Goal: Information Seeking & Learning: Learn about a topic

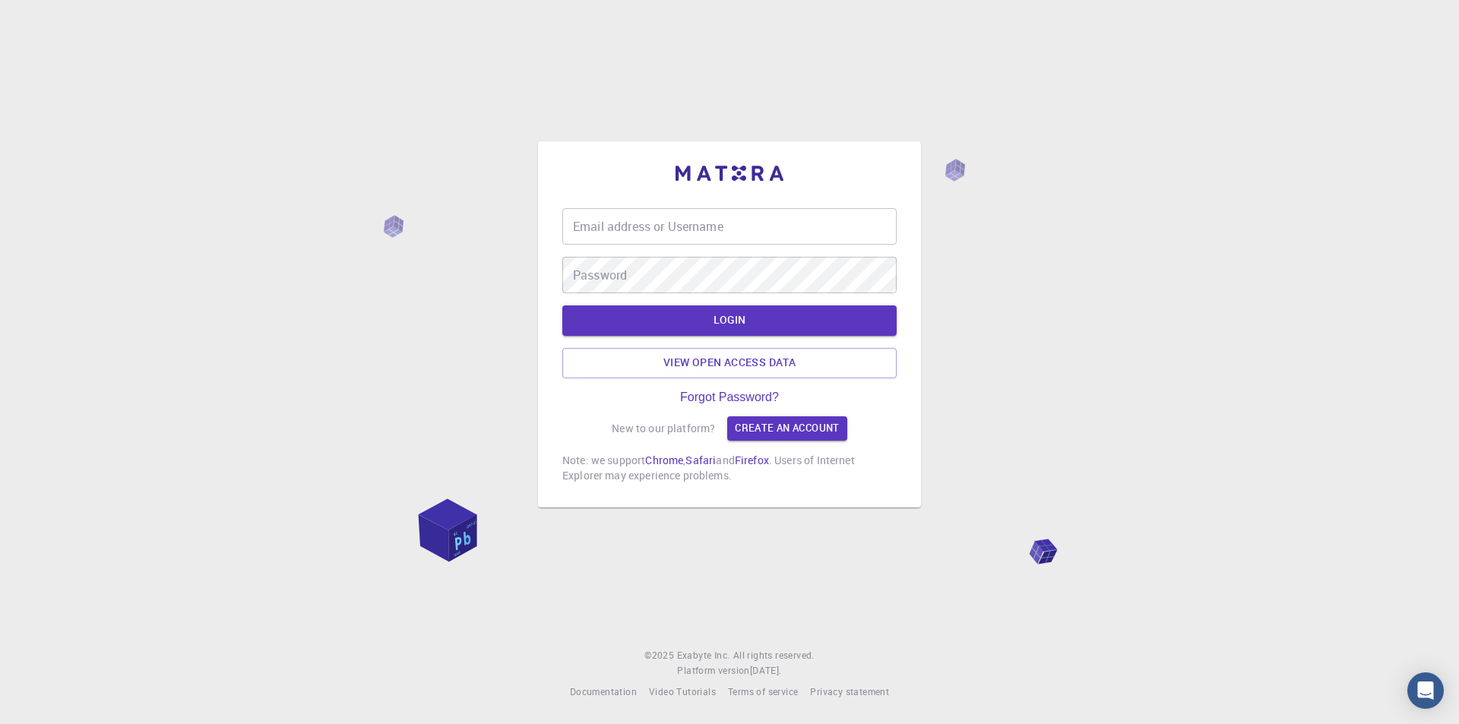
drag, startPoint x: 0, startPoint y: 0, endPoint x: 702, endPoint y: 221, distance: 736.3
click at [702, 221] on input "Email address or Username" at bounding box center [729, 226] width 334 height 36
type input "[EMAIL_ADDRESS][DOMAIN_NAME]"
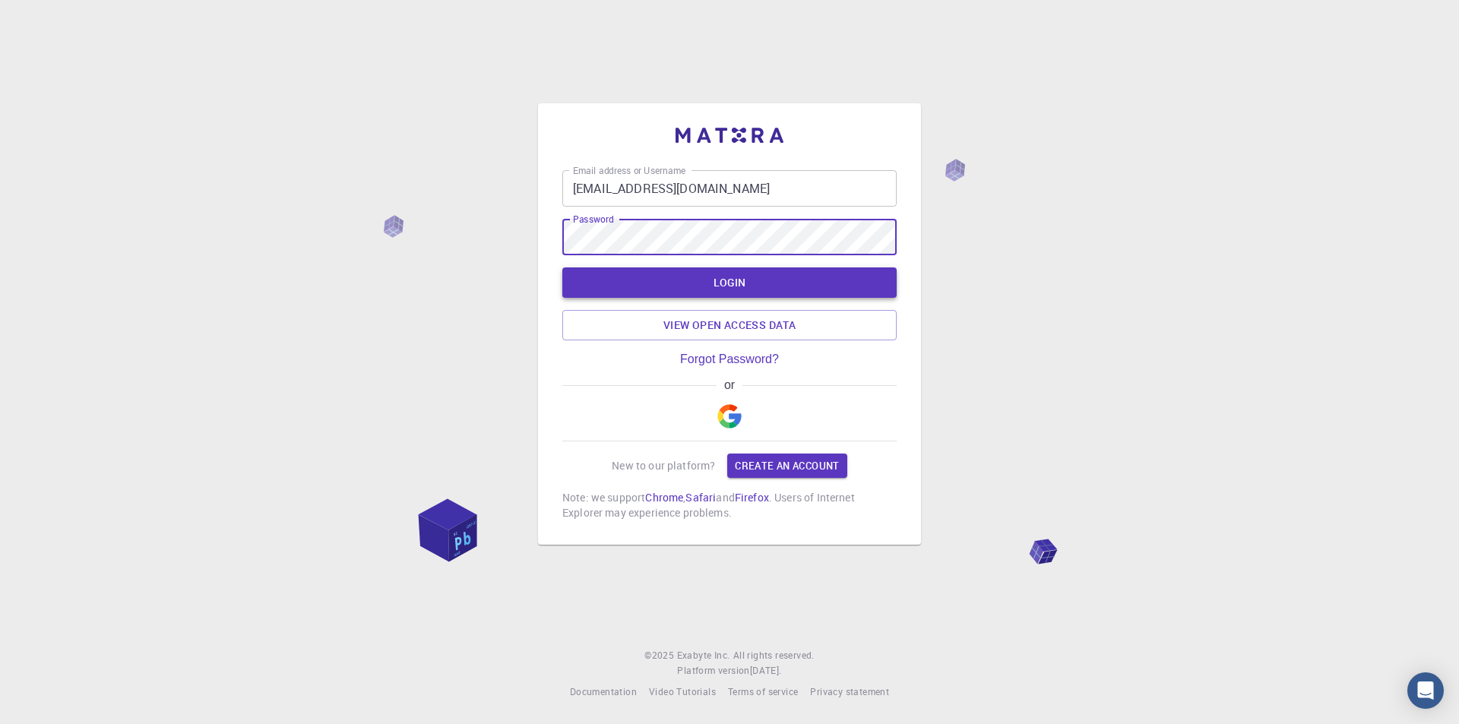
click at [755, 287] on button "LOGIN" at bounding box center [729, 283] width 334 height 30
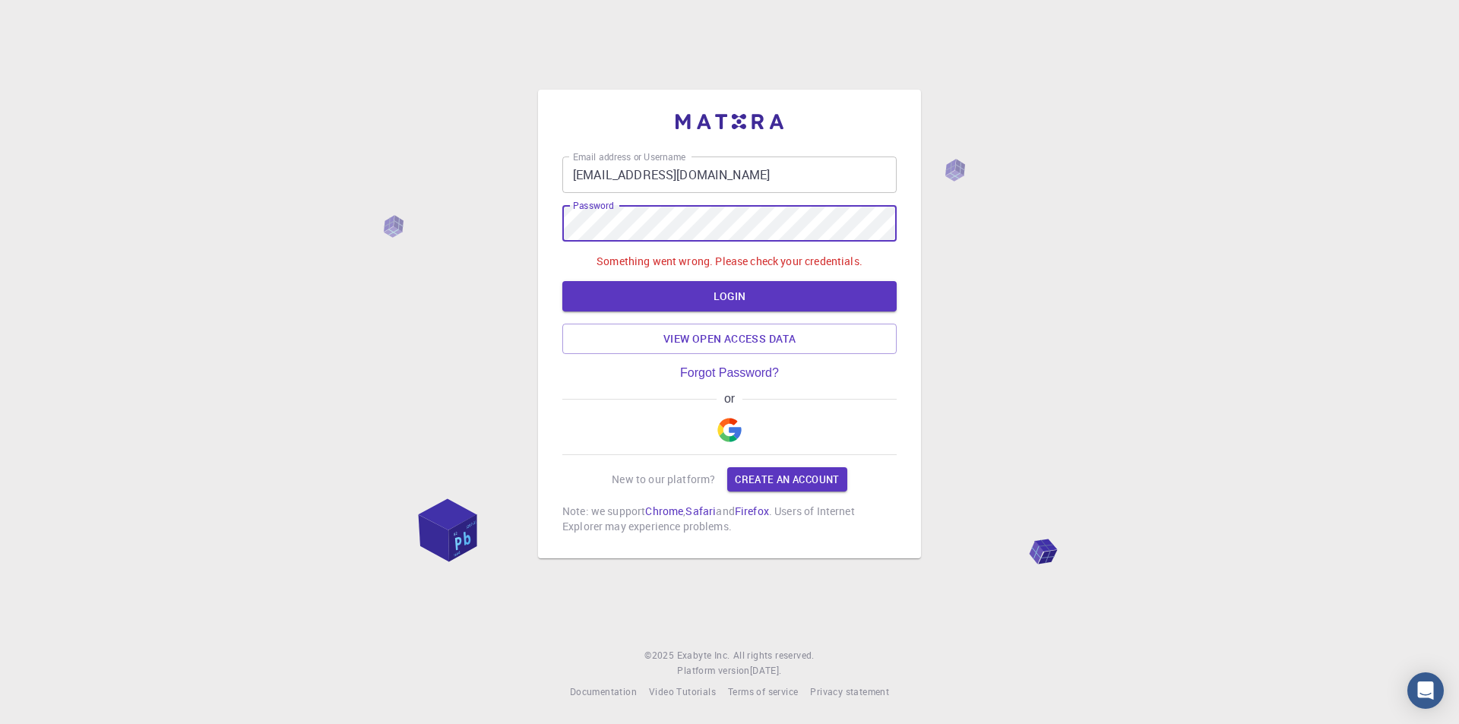
click at [548, 224] on div "Email address or Username [EMAIL_ADDRESS][DOMAIN_NAME] Email address or Usernam…" at bounding box center [729, 324] width 383 height 469
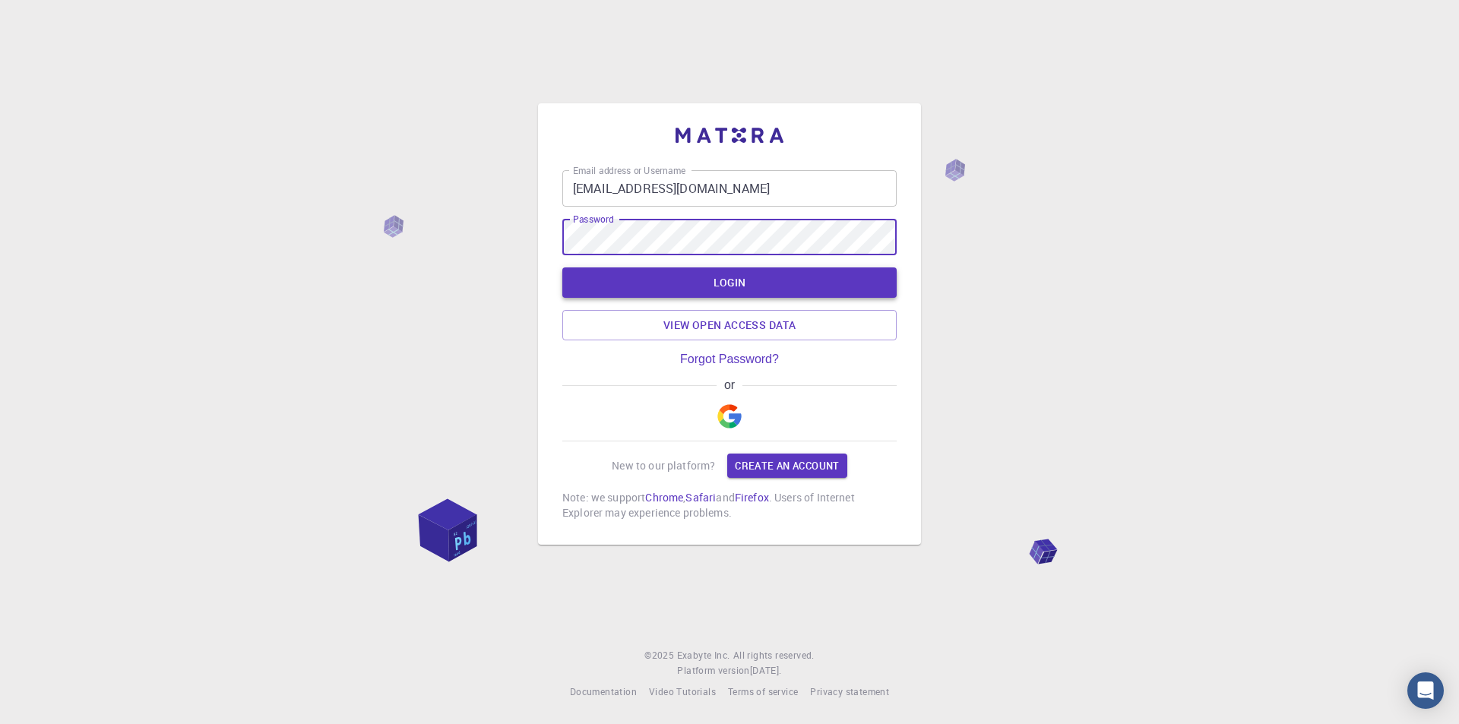
click at [843, 289] on button "LOGIN" at bounding box center [729, 283] width 334 height 30
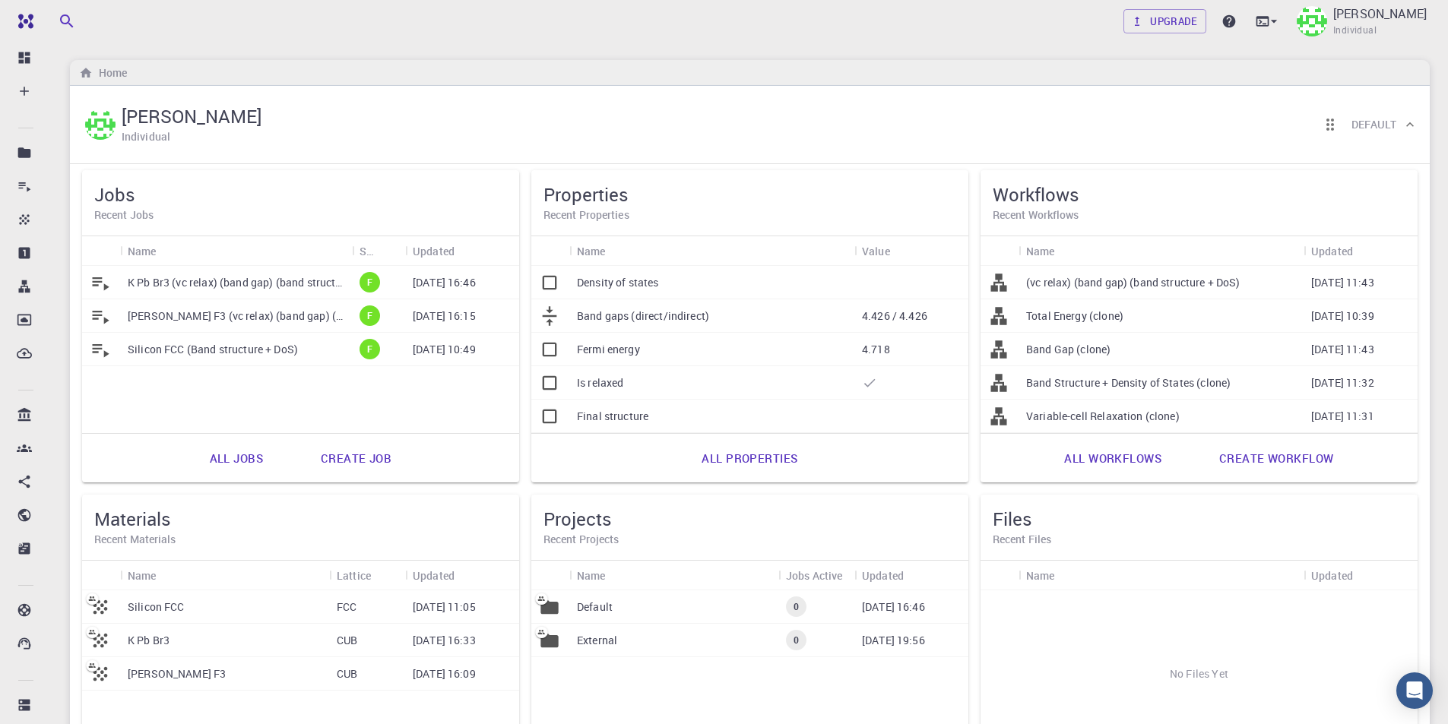
click at [211, 321] on p "[PERSON_NAME] F3 (vc relax) (band gap) (band structure + DoS)" at bounding box center [236, 316] width 217 height 15
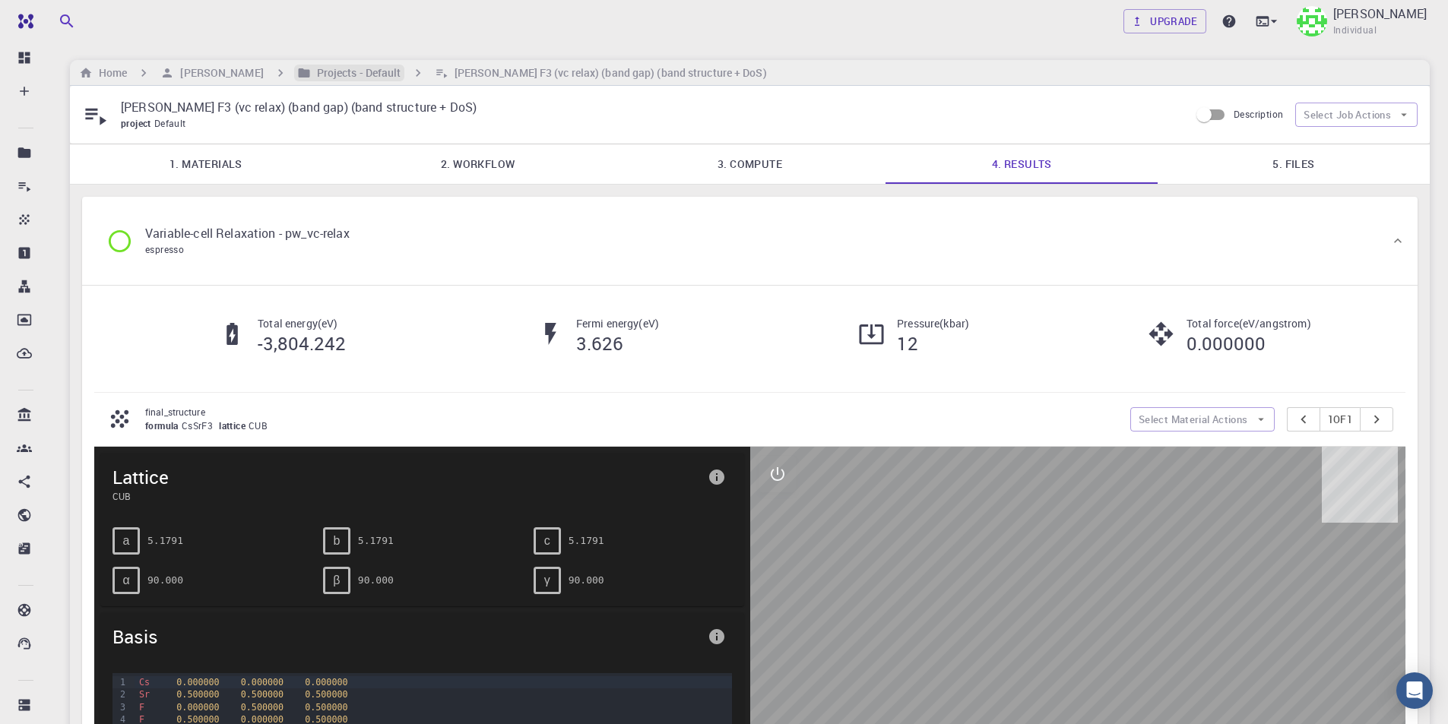
click at [344, 72] on h6 "Projects - Default" at bounding box center [356, 73] width 90 height 17
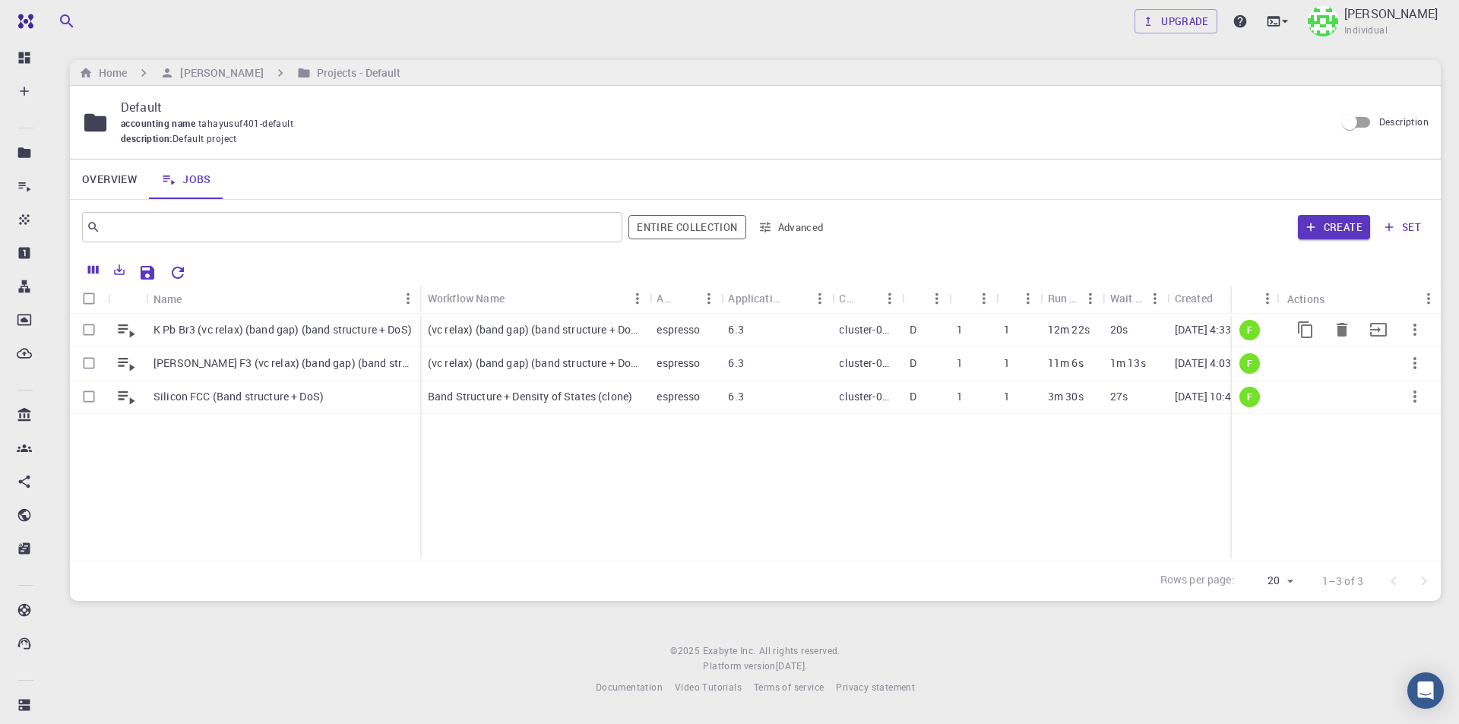
click at [315, 335] on p "K Pb Br3 (vc relax) (band gap) (band structure + DoS)" at bounding box center [283, 329] width 258 height 15
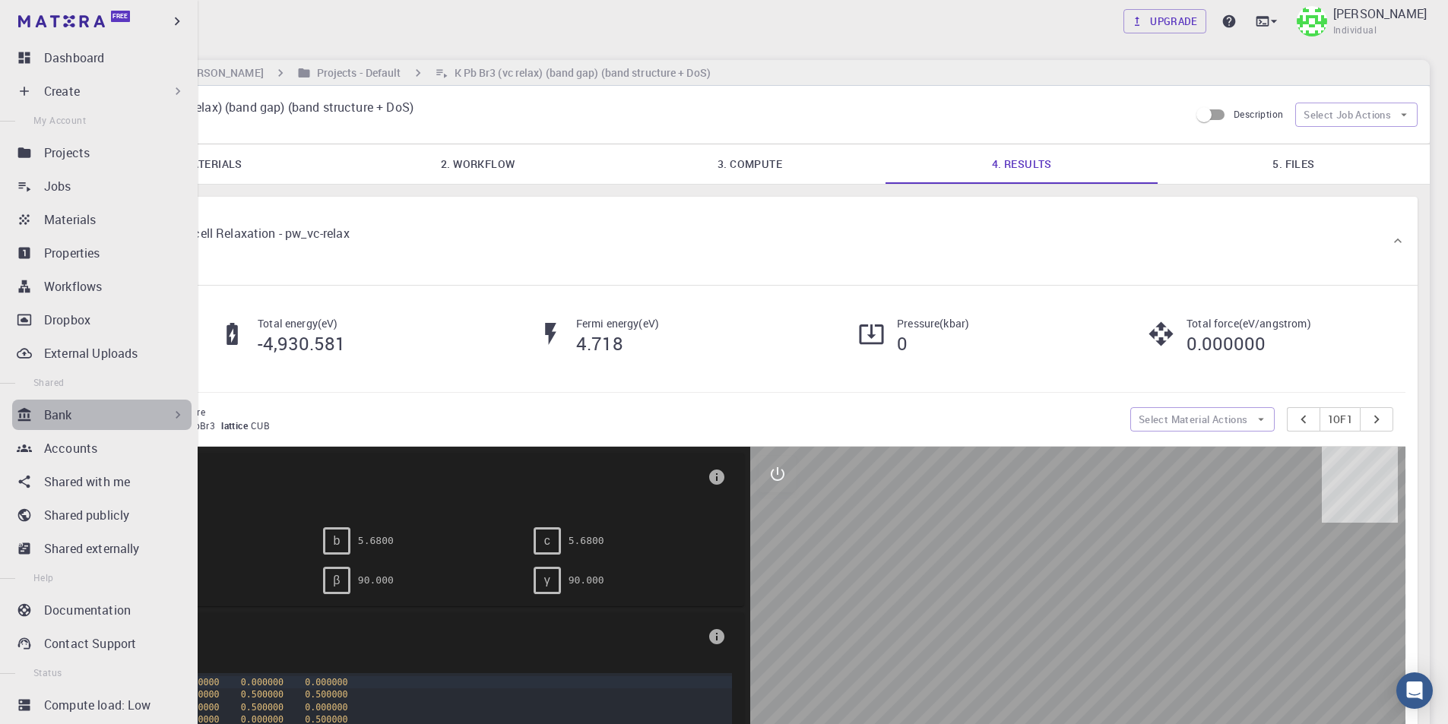
click at [109, 418] on div "Bank" at bounding box center [114, 415] width 141 height 18
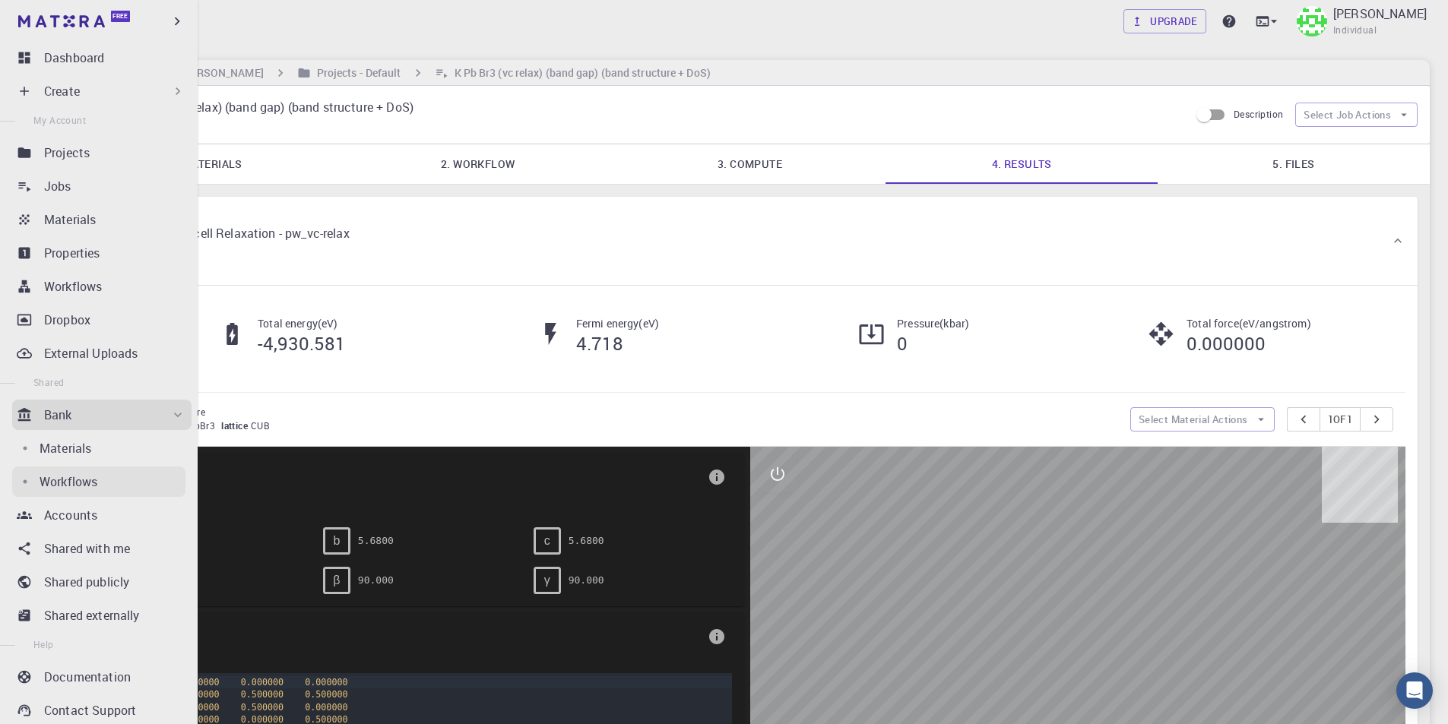
click at [84, 475] on p "Workflows" at bounding box center [69, 482] width 58 height 18
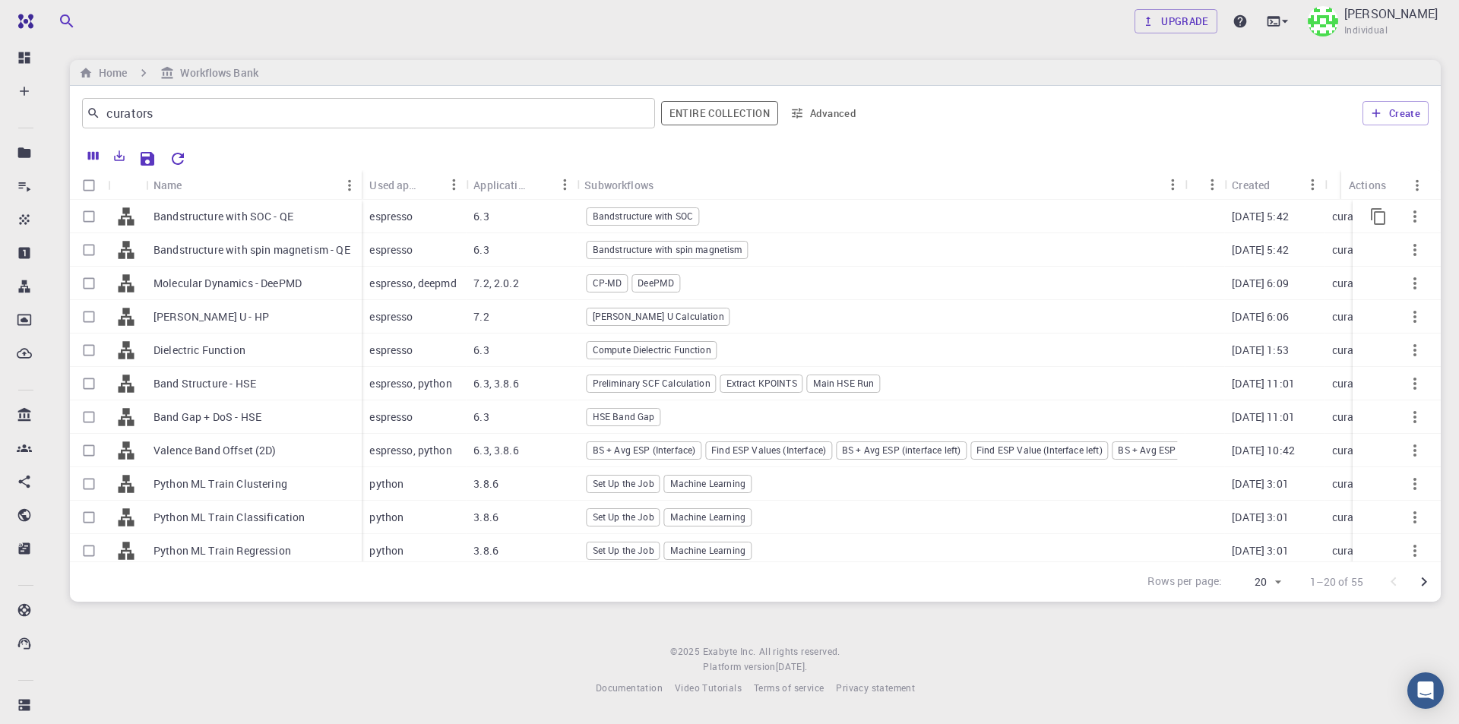
click at [249, 217] on p "Bandstructure with SOC - QE" at bounding box center [224, 216] width 140 height 15
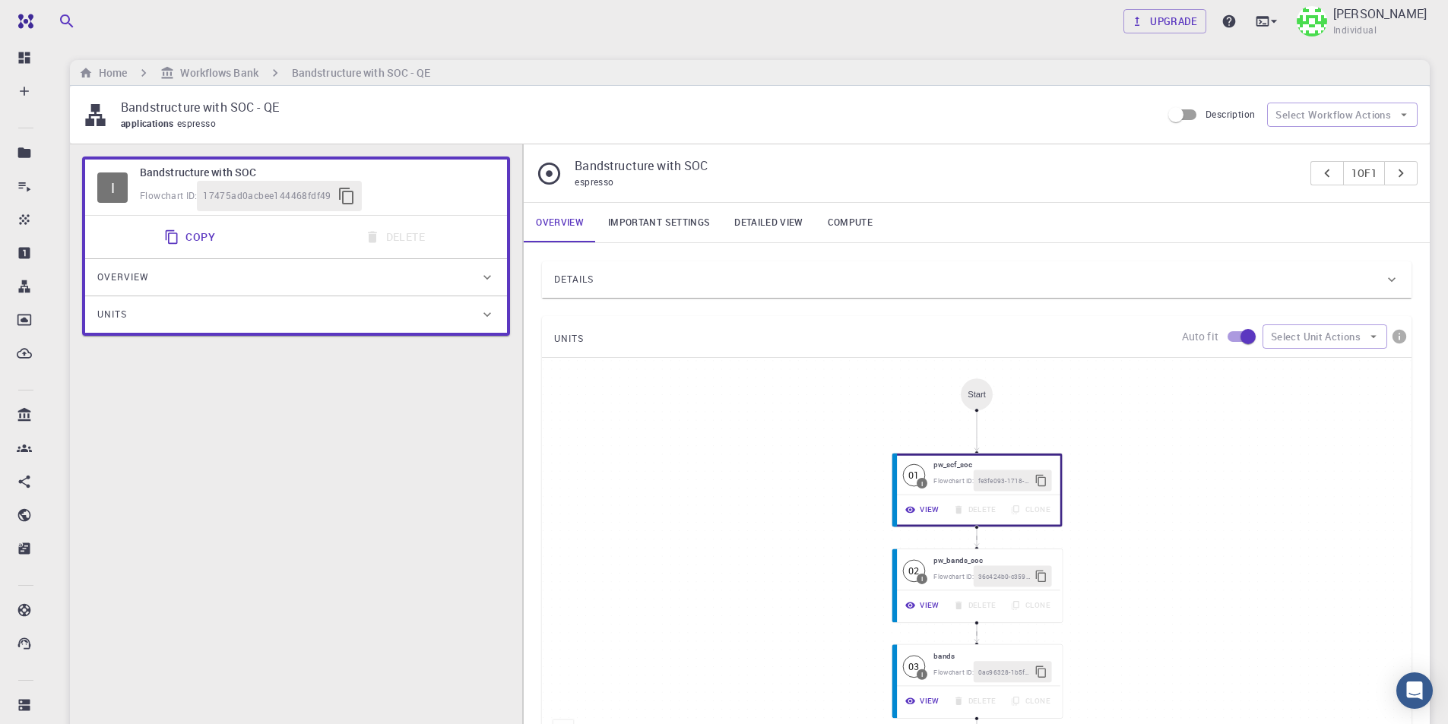
click at [664, 210] on link "Important settings" at bounding box center [659, 223] width 126 height 40
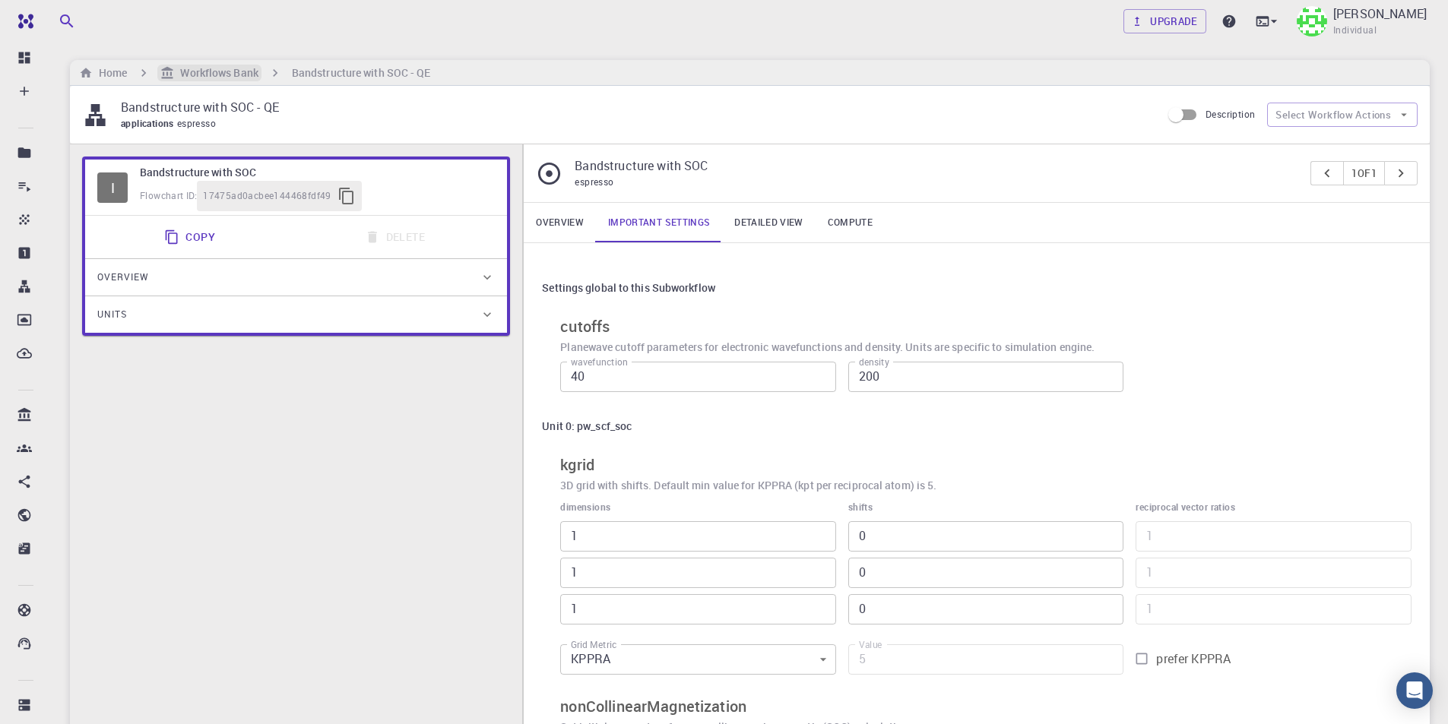
click at [213, 76] on h6 "Workflows Bank" at bounding box center [216, 73] width 84 height 17
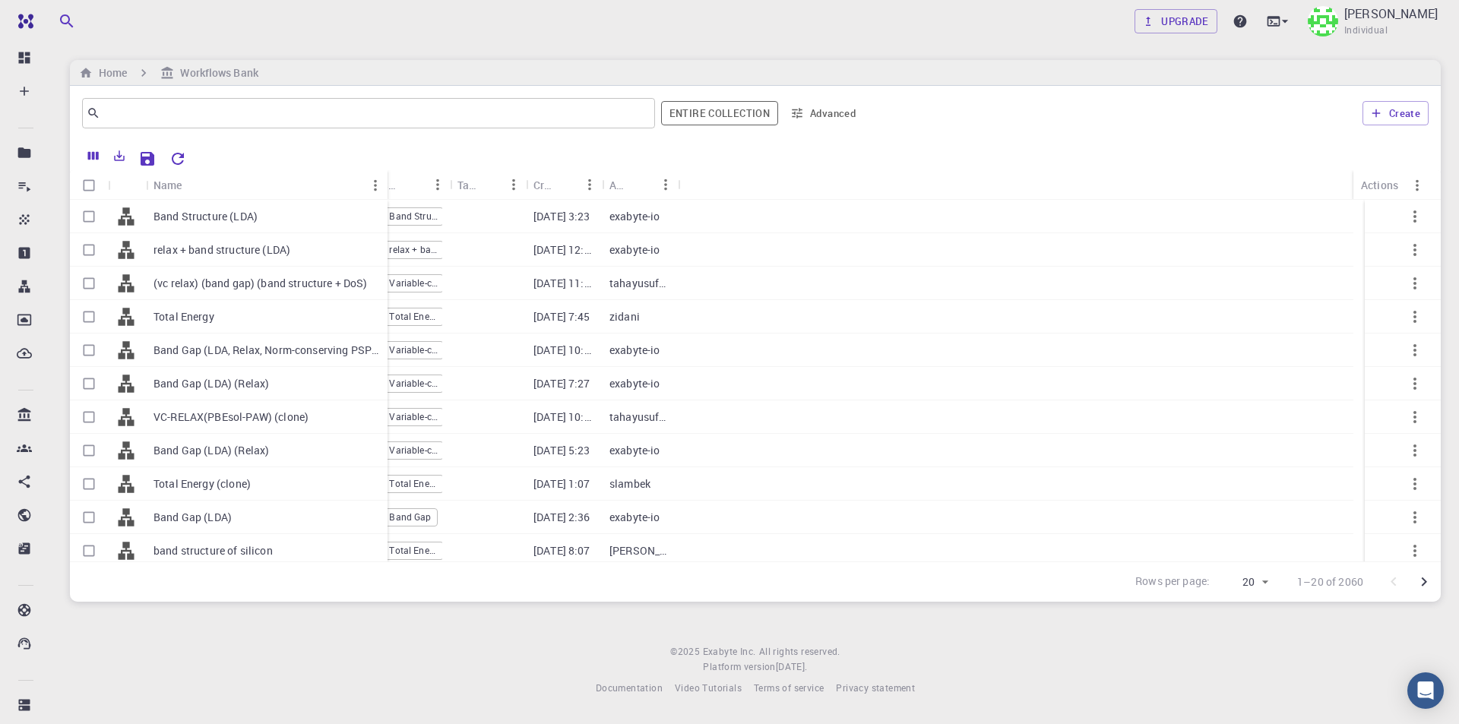
drag, startPoint x: 219, startPoint y: 182, endPoint x: 385, endPoint y: 182, distance: 165.7
click at [385, 182] on div "Name" at bounding box center [389, 185] width 15 height 30
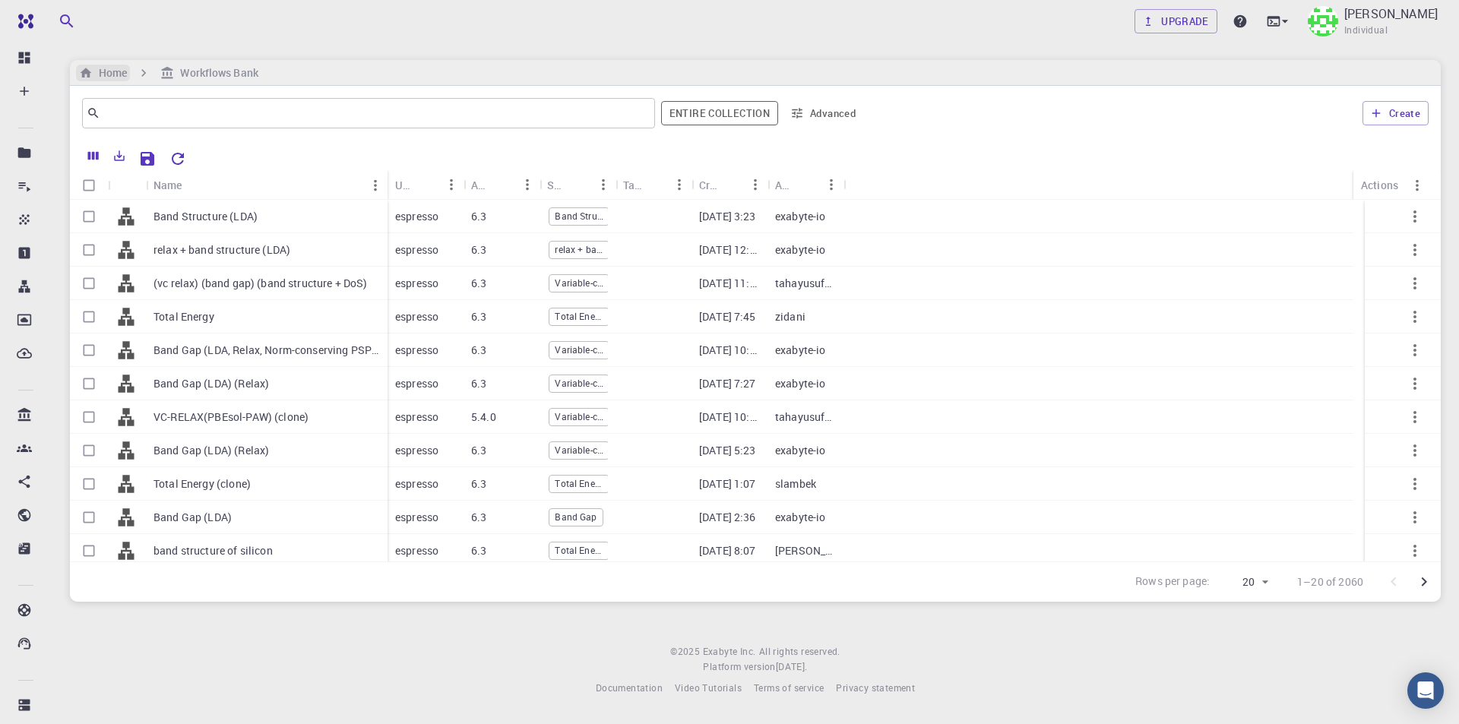
click at [113, 71] on h6 "Home" at bounding box center [110, 73] width 34 height 17
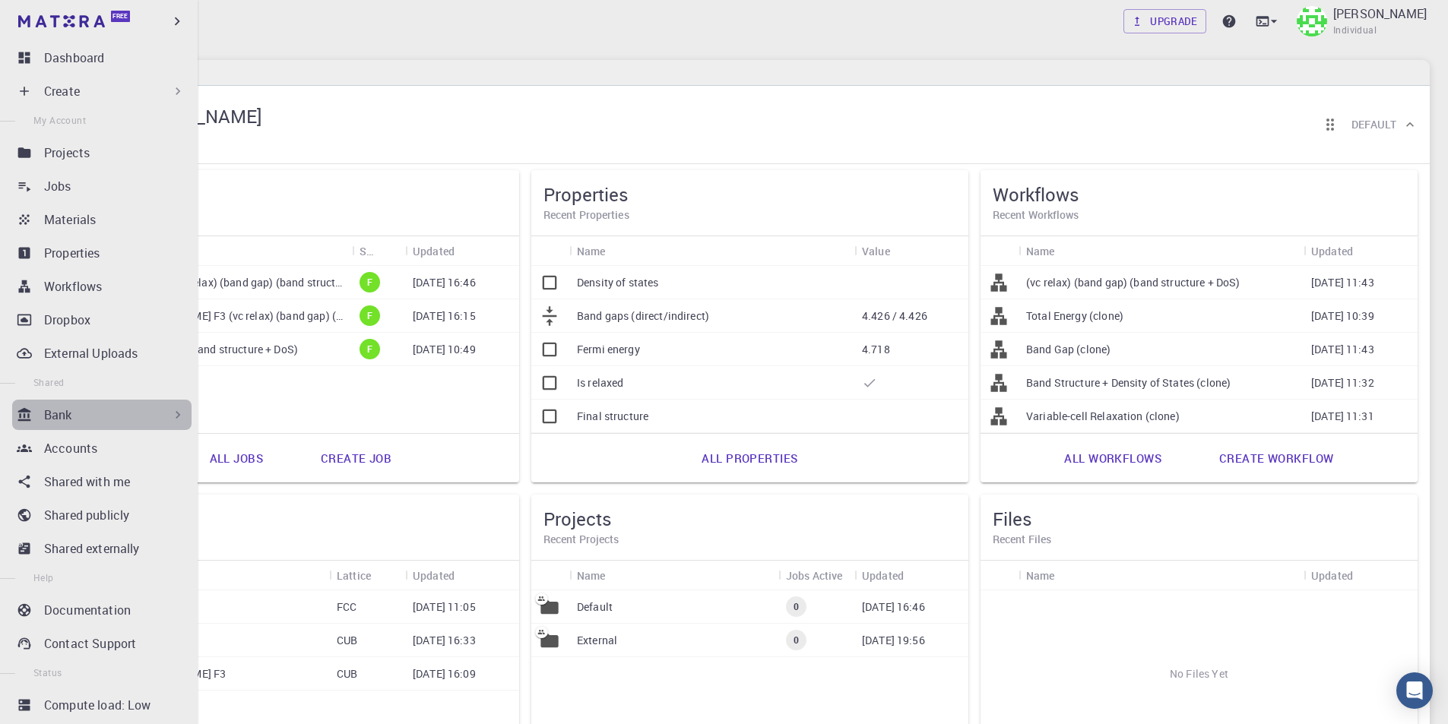
click at [103, 419] on div "Bank" at bounding box center [114, 415] width 141 height 18
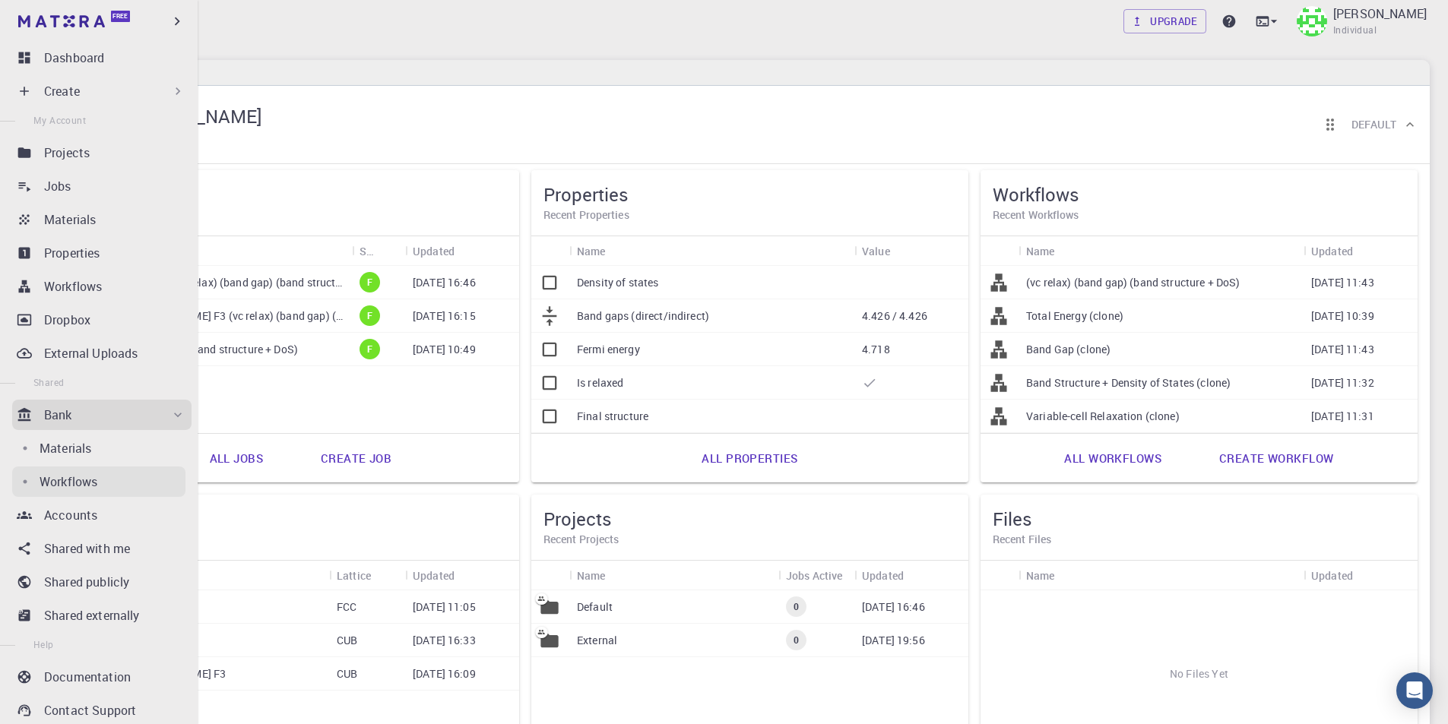
click at [82, 484] on p "Workflows" at bounding box center [69, 482] width 58 height 18
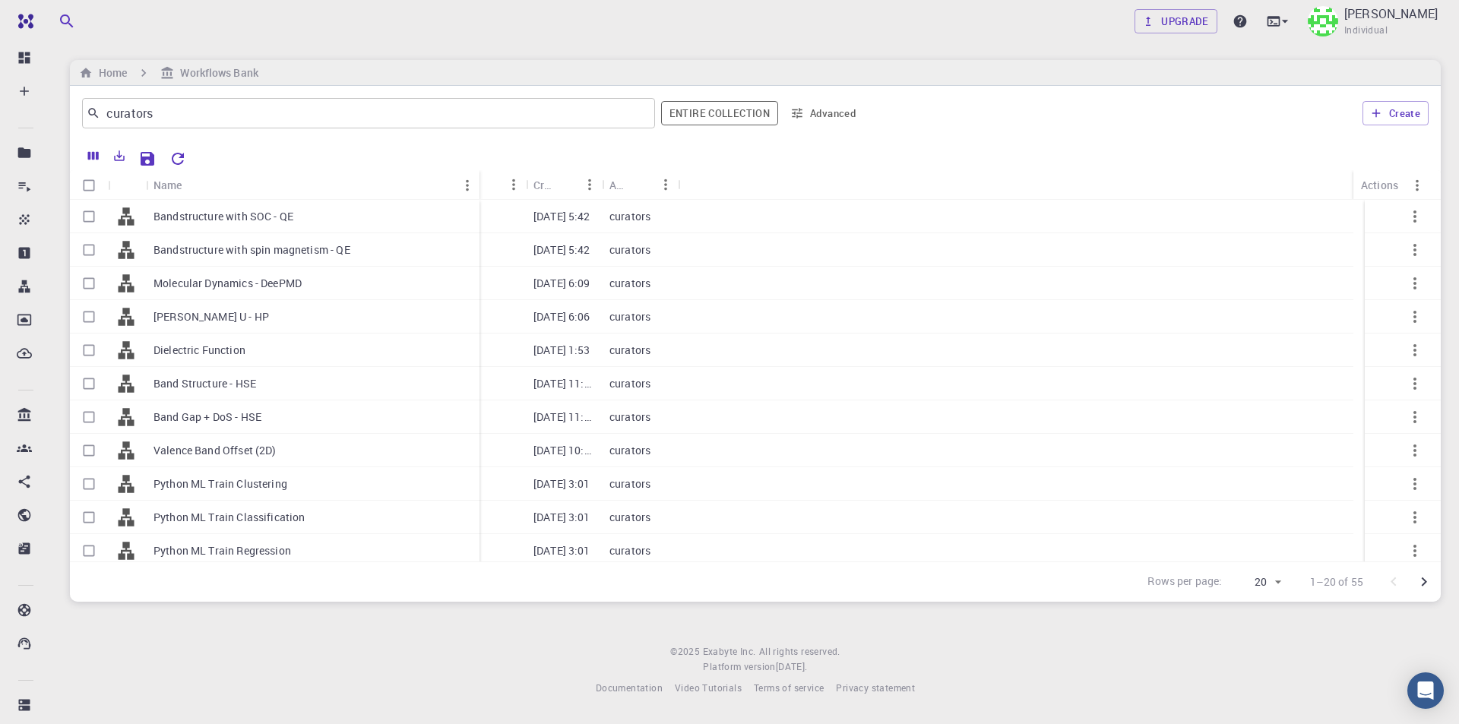
drag, startPoint x: 220, startPoint y: 179, endPoint x: 478, endPoint y: 179, distance: 257.6
click at [478, 179] on div "Name" at bounding box center [480, 185] width 15 height 30
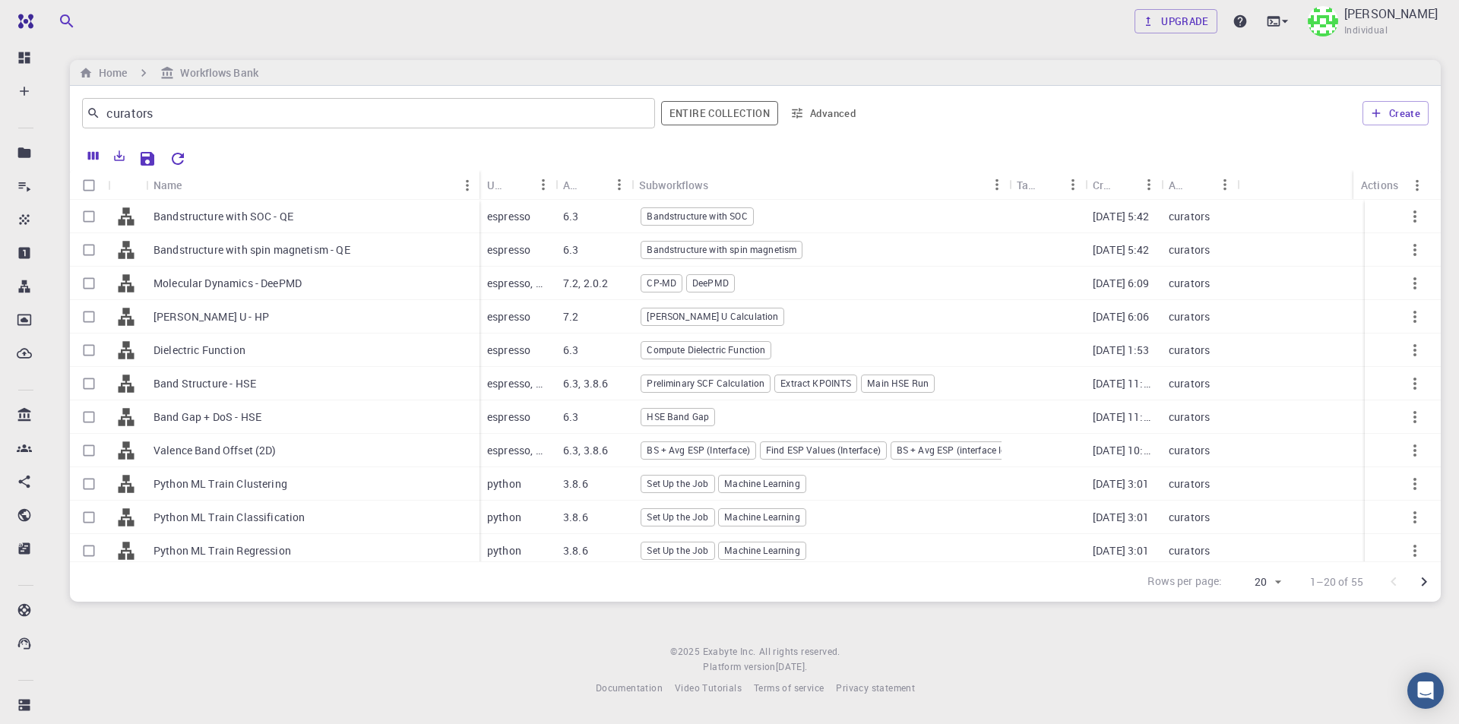
drag, startPoint x: 710, startPoint y: 182, endPoint x: 1012, endPoint y: 182, distance: 301.7
click at [1012, 182] on div "Subworkflows" at bounding box center [1010, 185] width 15 height 30
click at [1425, 574] on icon "Go to next page" at bounding box center [1424, 582] width 18 height 18
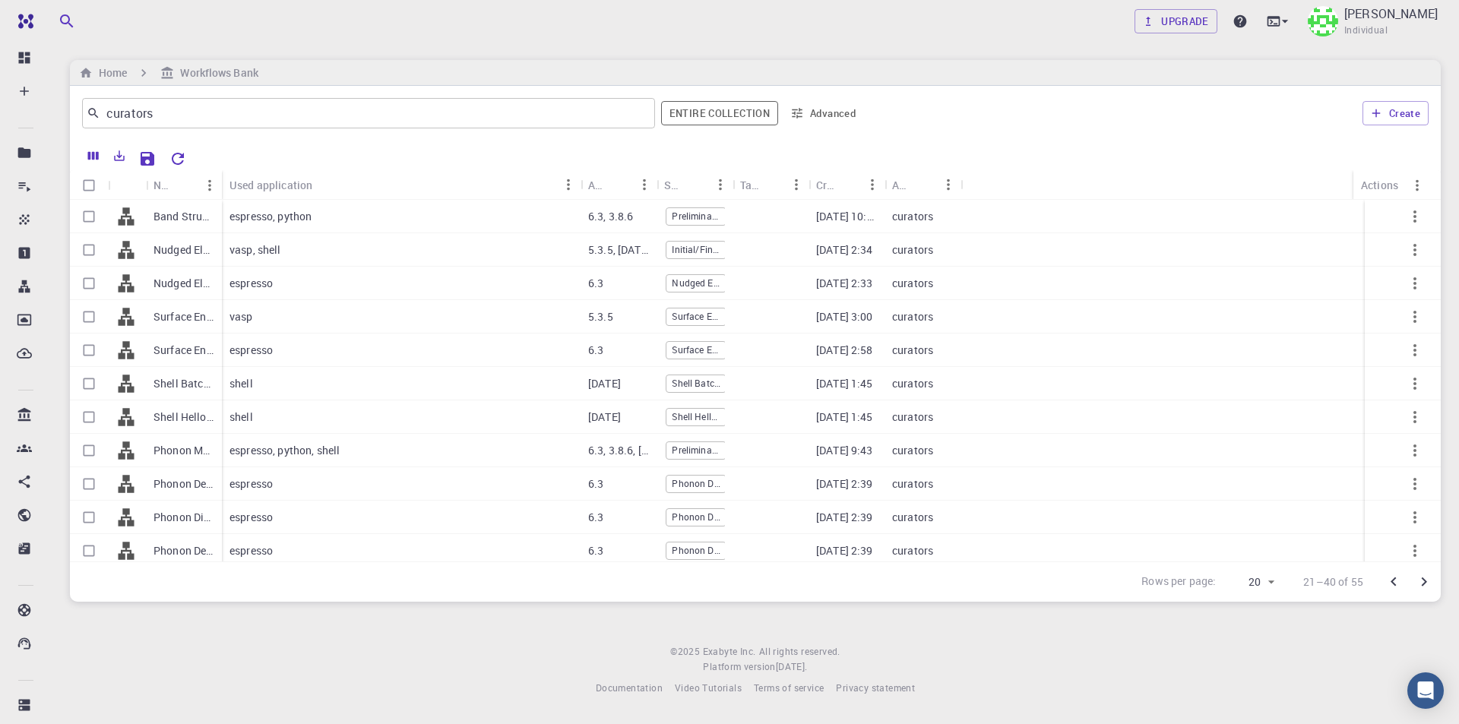
drag, startPoint x: 299, startPoint y: 176, endPoint x: 582, endPoint y: 198, distance: 283.6
click at [582, 198] on div "Used application" at bounding box center [582, 185] width 15 height 30
drag, startPoint x: 220, startPoint y: 179, endPoint x: 396, endPoint y: 179, distance: 175.6
click at [396, 179] on div "Name" at bounding box center [398, 185] width 15 height 30
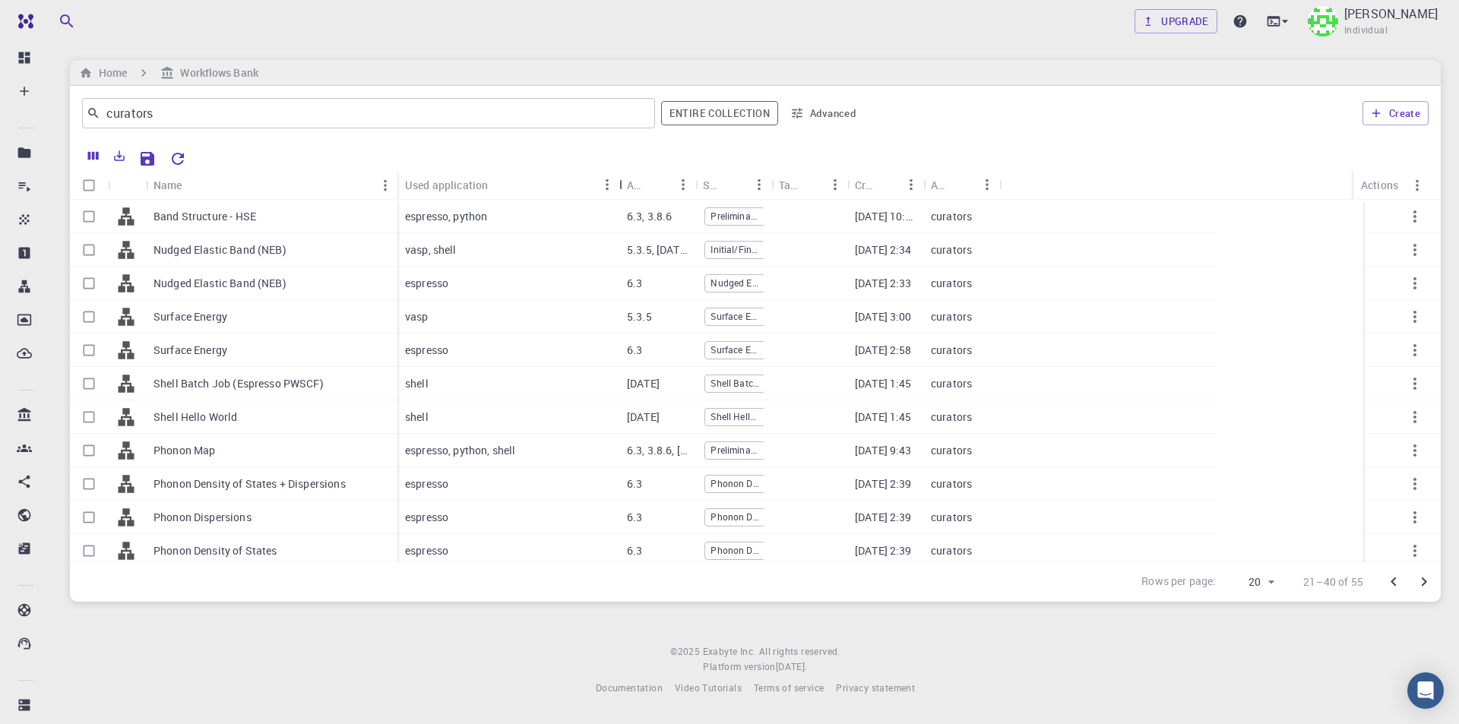
drag, startPoint x: 758, startPoint y: 176, endPoint x: 585, endPoint y: 176, distance: 172.5
click at [613, 176] on div "Used application" at bounding box center [620, 185] width 15 height 30
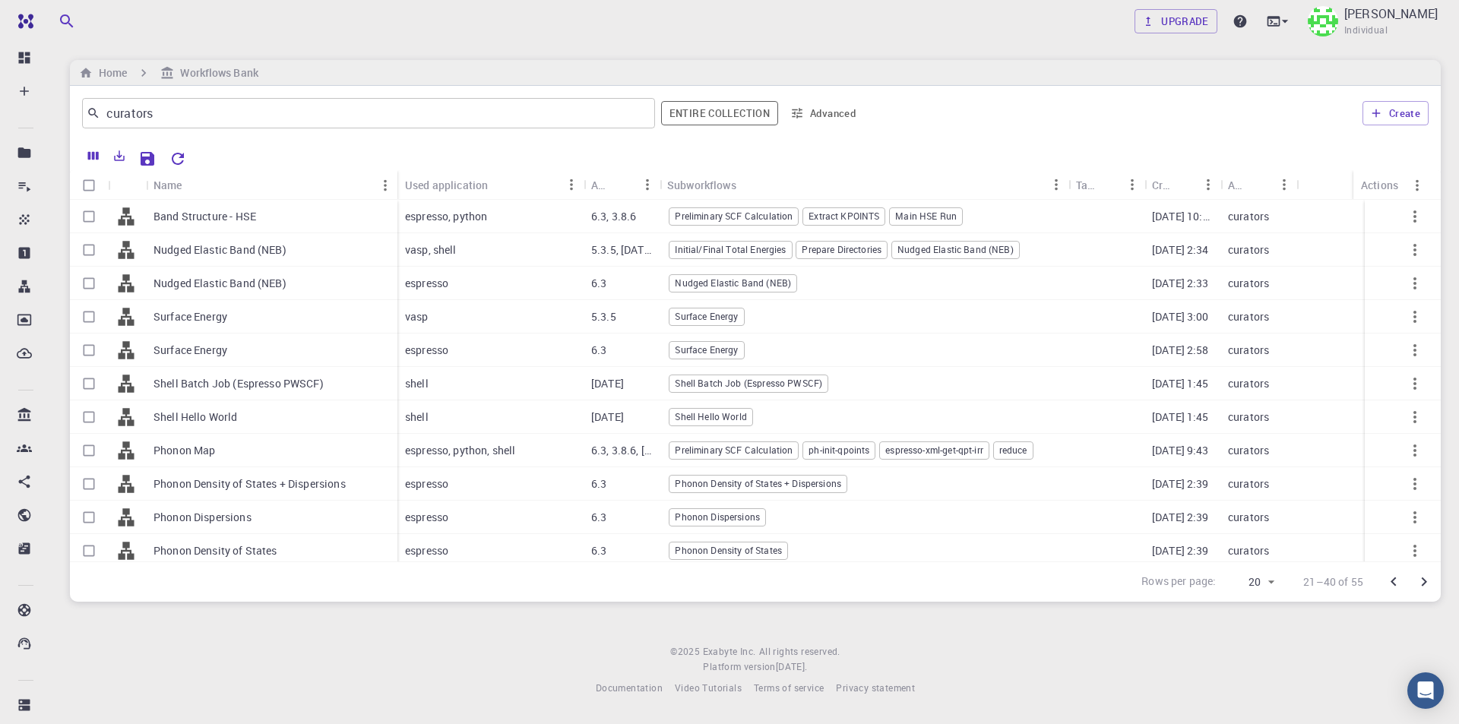
drag, startPoint x: 734, startPoint y: 177, endPoint x: 1067, endPoint y: 179, distance: 332.9
click at [1067, 179] on div "Subworkflows" at bounding box center [1070, 185] width 15 height 30
click at [1428, 581] on icon "Go to next page" at bounding box center [1424, 582] width 18 height 18
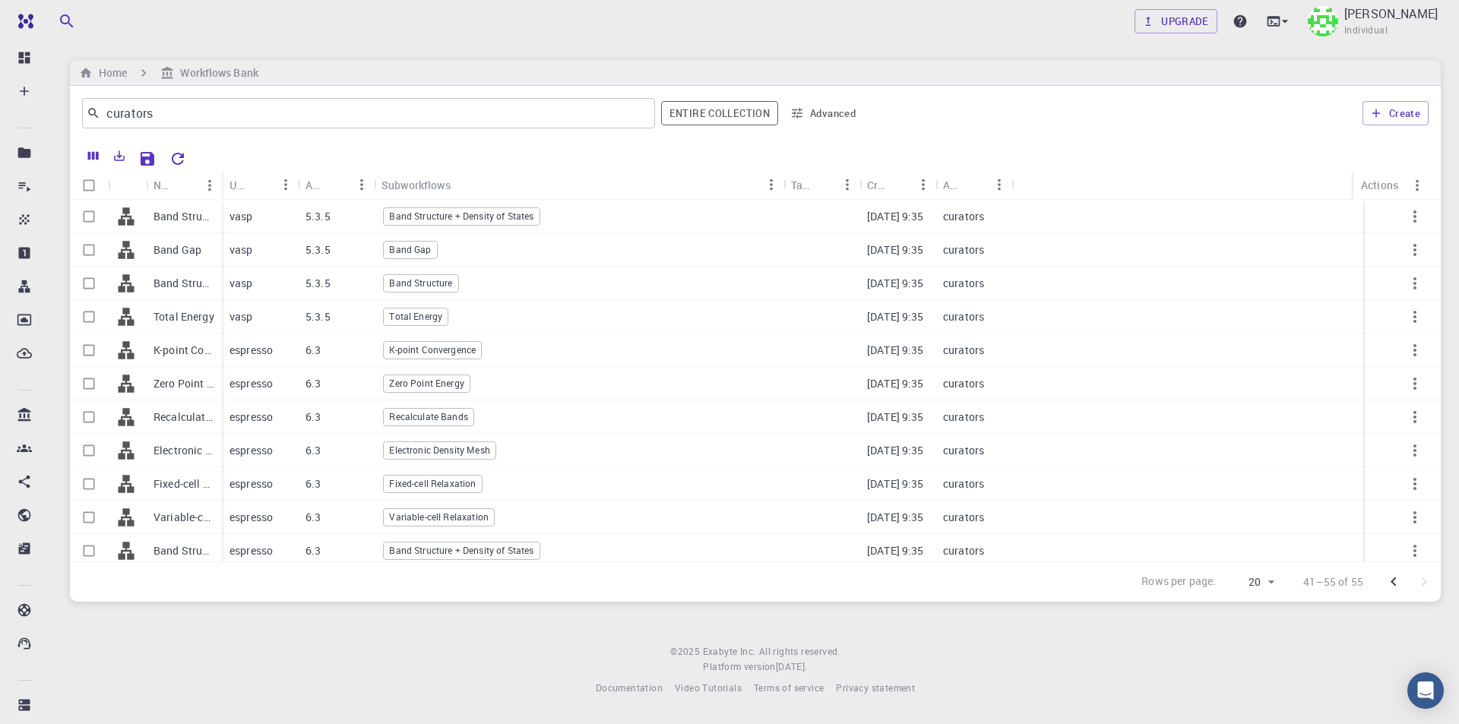
drag, startPoint x: 452, startPoint y: 180, endPoint x: 786, endPoint y: 180, distance: 333.6
click at [786, 180] on div "Subworkflows" at bounding box center [785, 185] width 15 height 30
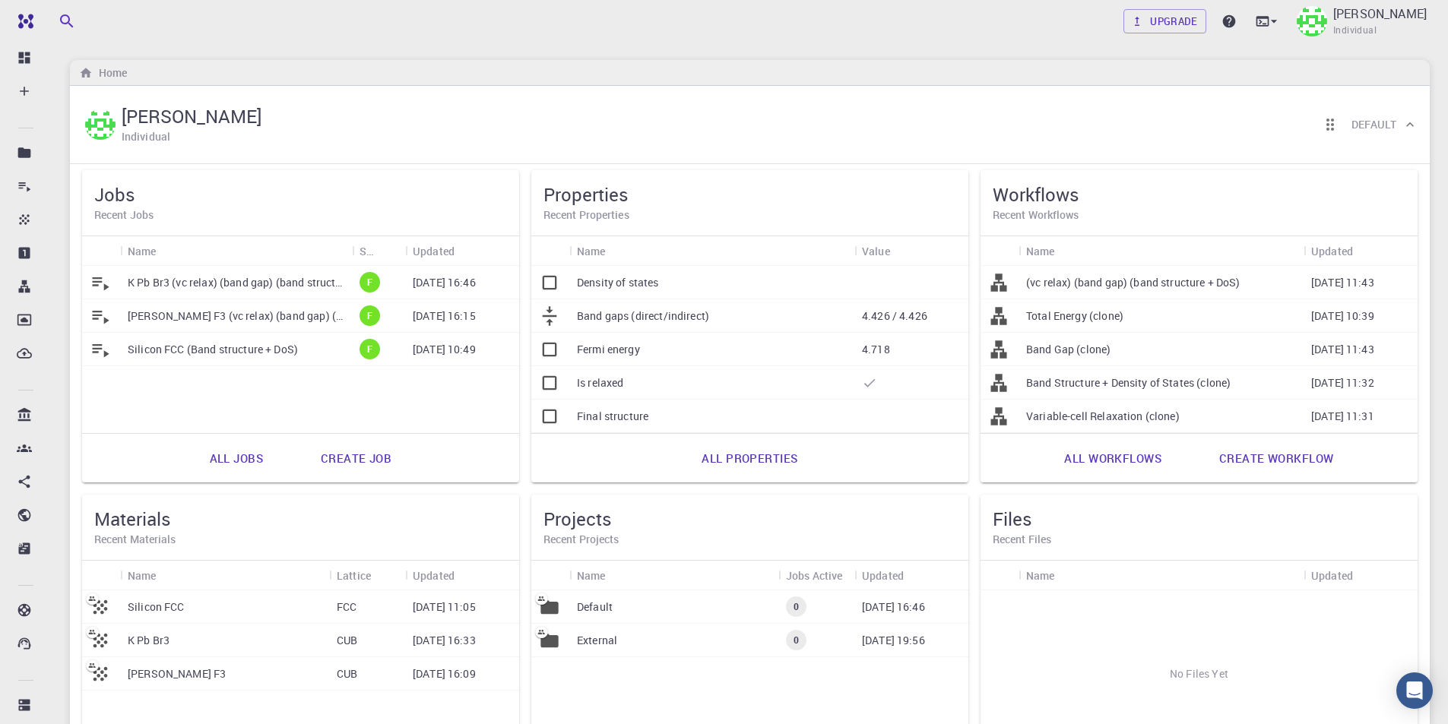
click at [231, 313] on p "[PERSON_NAME] F3 (vc relax) (band gap) (band structure + DoS)" at bounding box center [236, 316] width 217 height 15
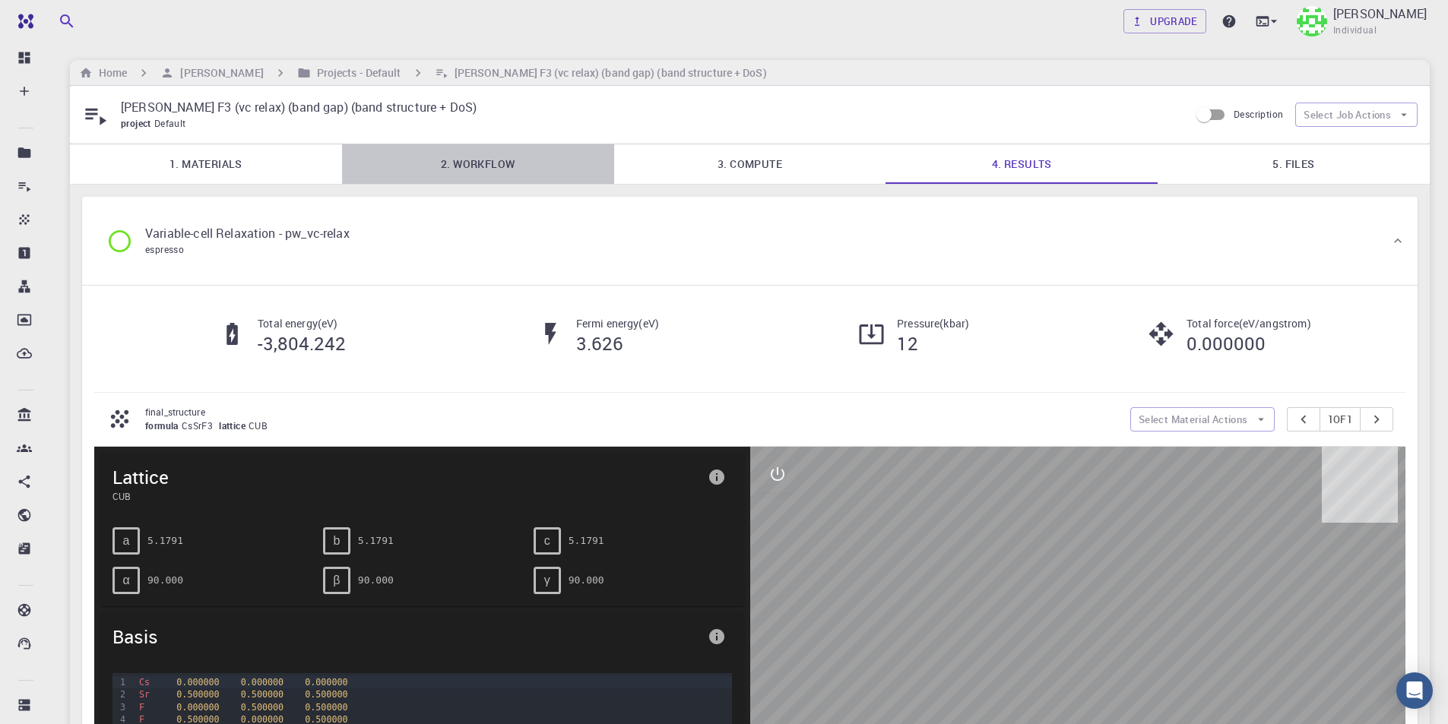
click at [492, 160] on link "2. Workflow" at bounding box center [478, 164] width 272 height 40
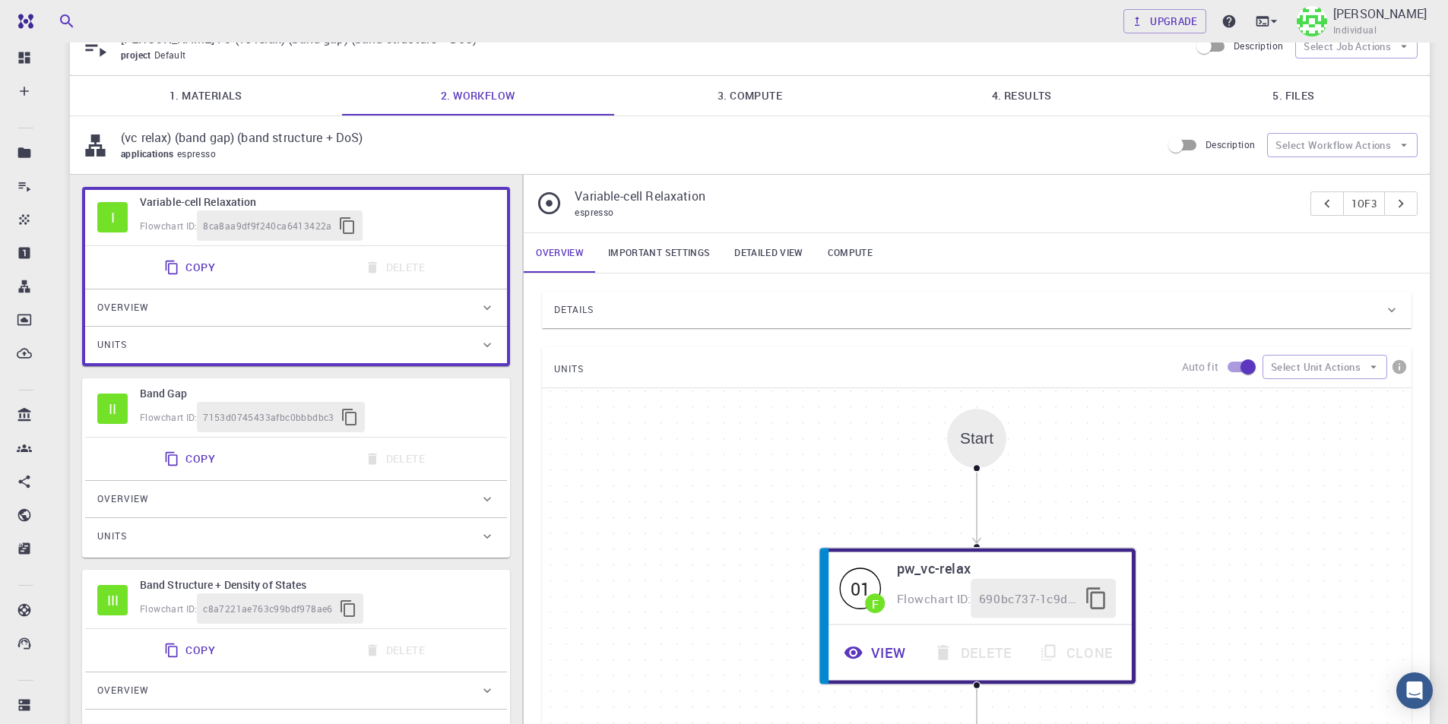
scroll to position [152, 0]
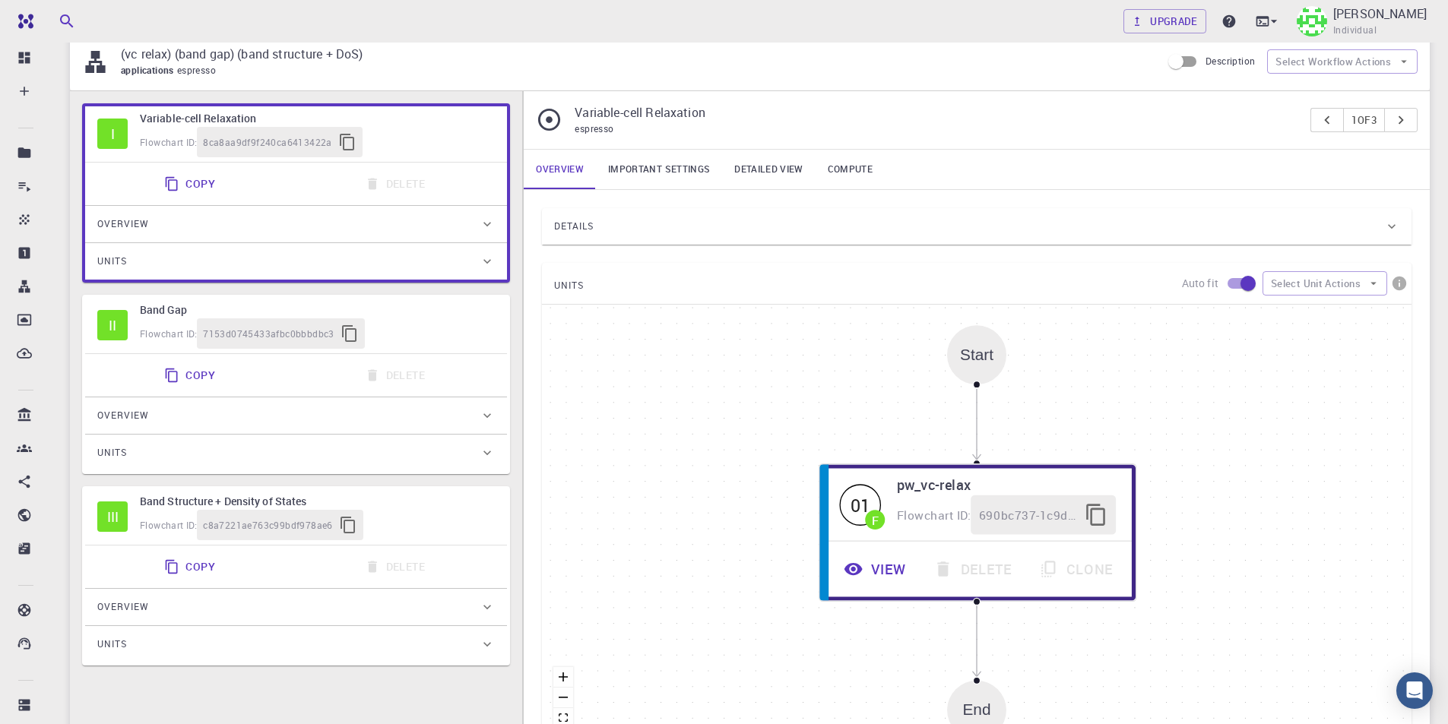
click at [673, 166] on link "Important settings" at bounding box center [659, 170] width 126 height 40
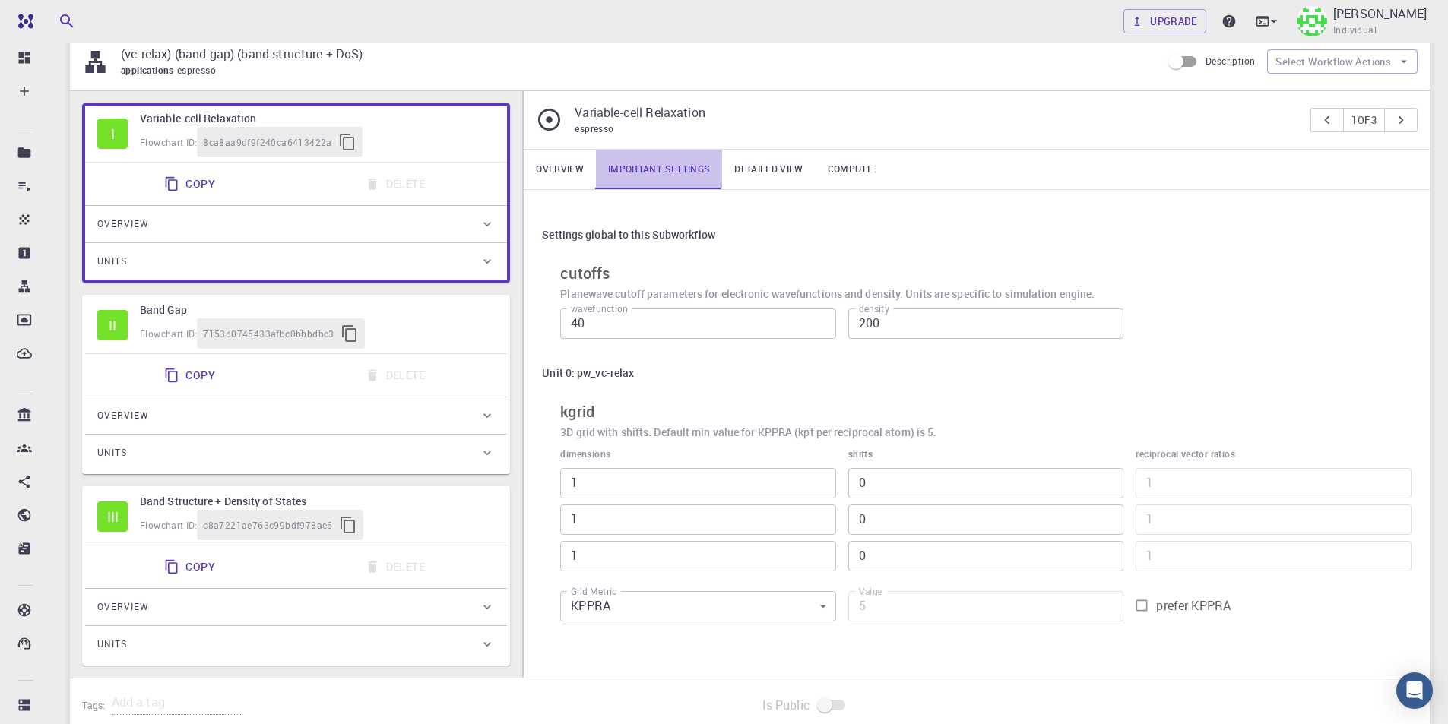
click at [673, 168] on link "Important settings" at bounding box center [659, 170] width 126 height 40
click at [562, 172] on link "Overview" at bounding box center [560, 170] width 72 height 40
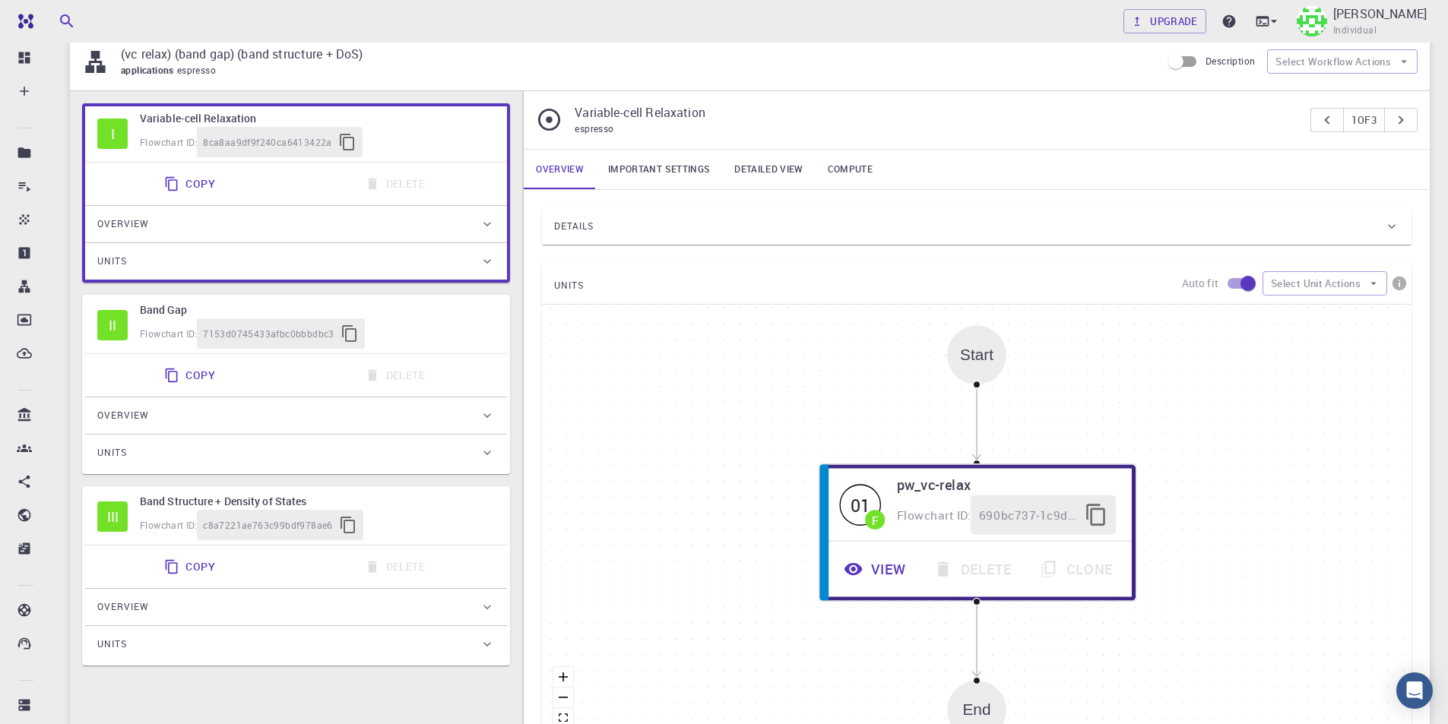
click at [954, 226] on div "Details" at bounding box center [969, 226] width 830 height 24
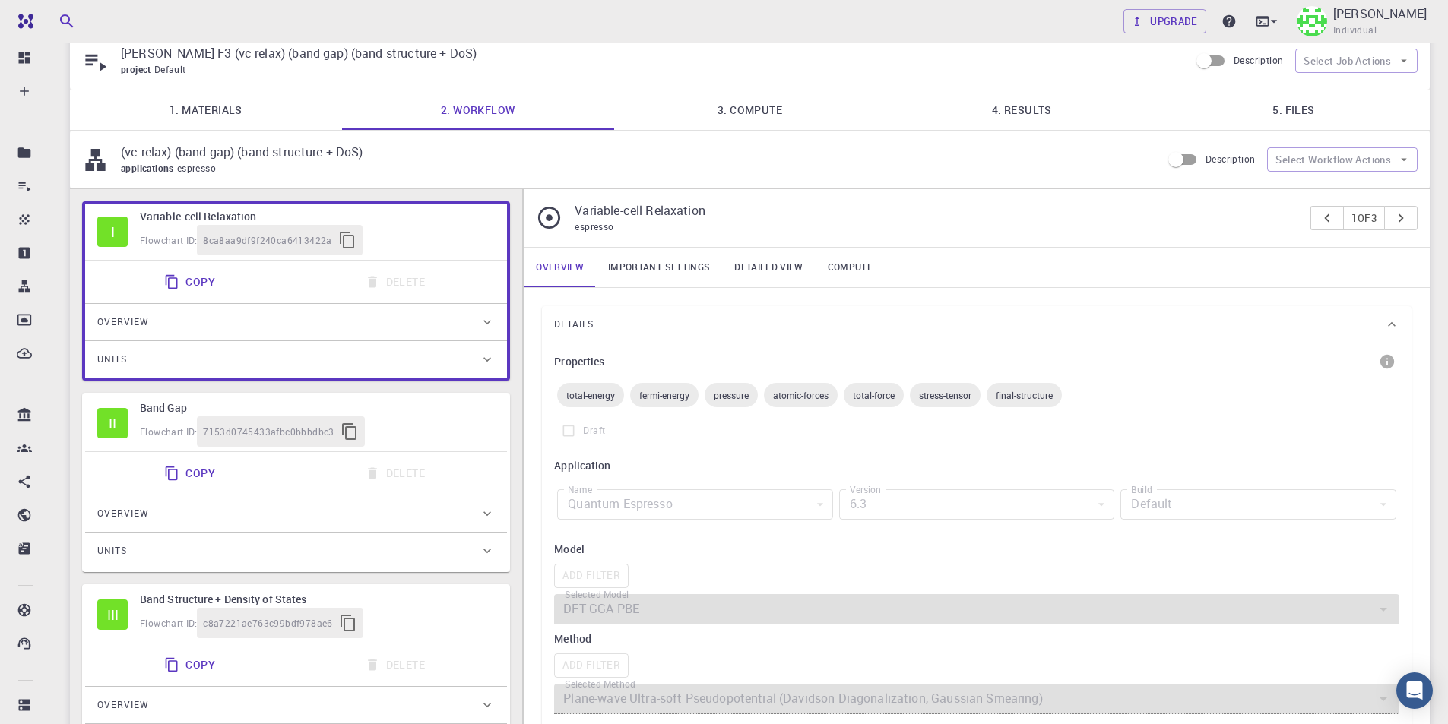
scroll to position [0, 0]
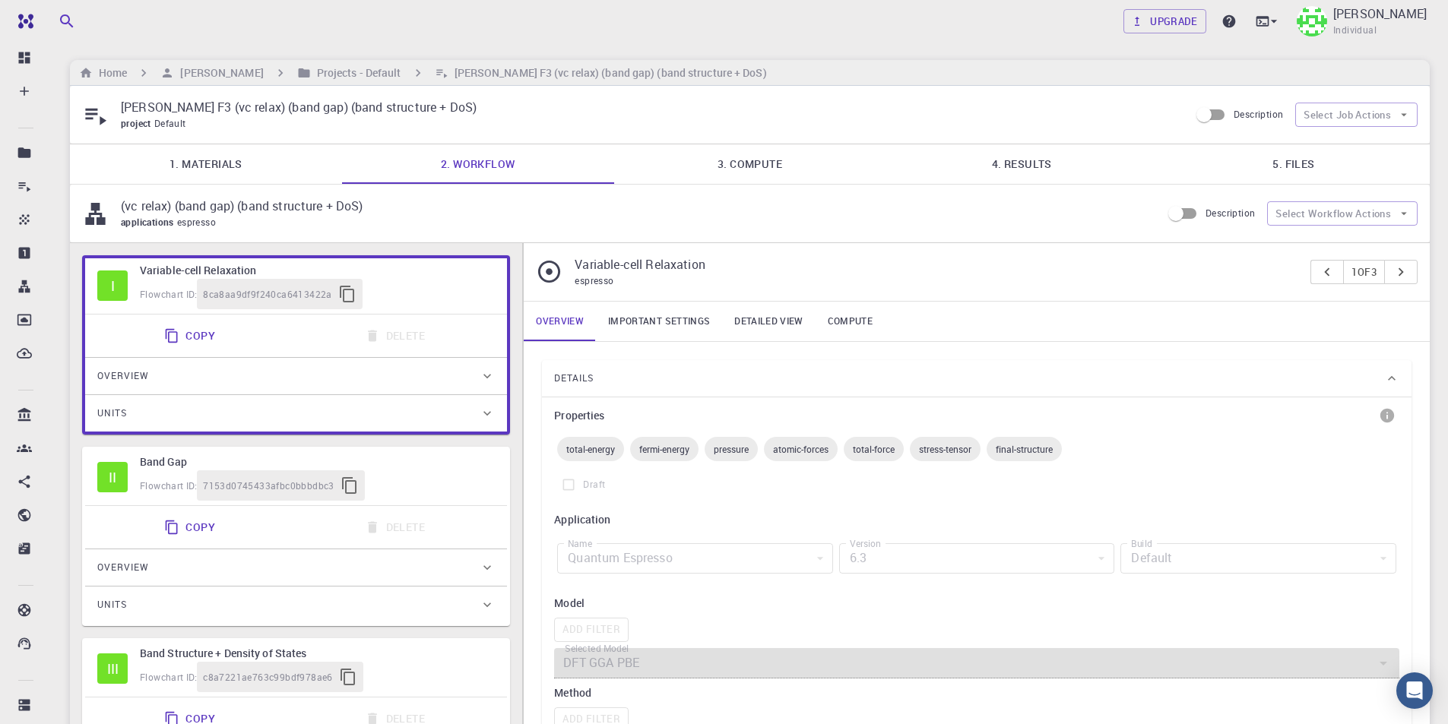
click at [777, 319] on link "Detailed view" at bounding box center [768, 322] width 93 height 40
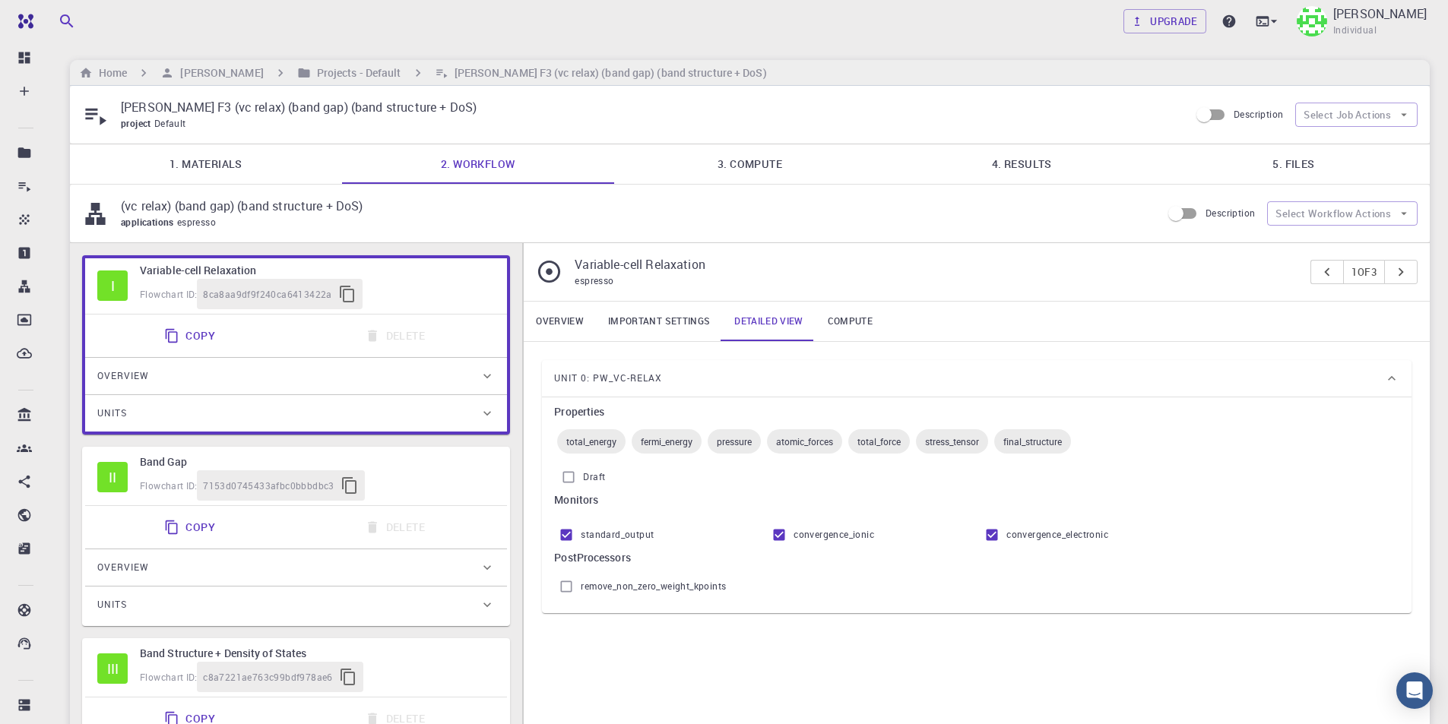
click at [1028, 169] on link "4. Results" at bounding box center [1021, 164] width 272 height 40
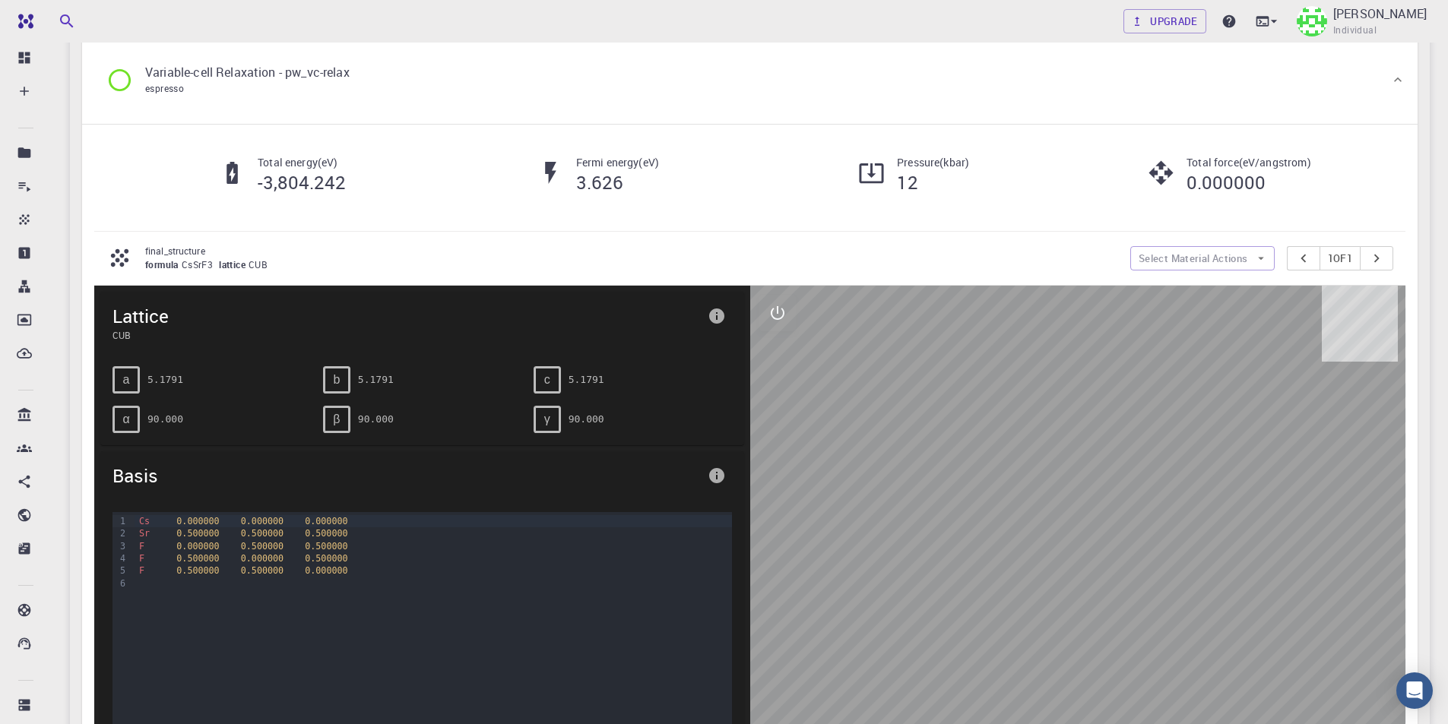
scroll to position [76, 0]
